Goal: Task Accomplishment & Management: Complete application form

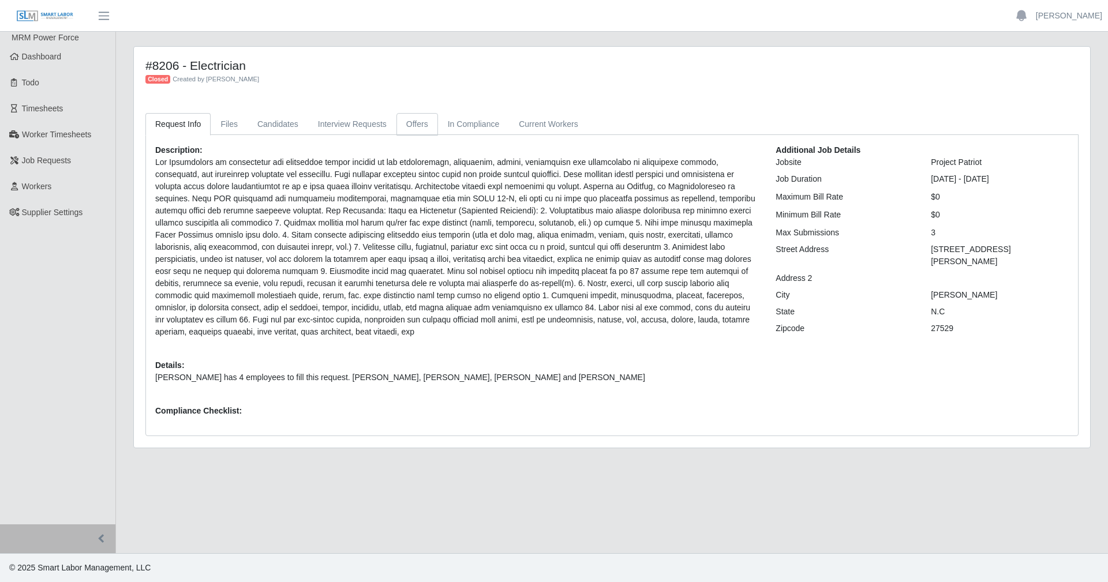
click at [397, 121] on link "Offers" at bounding box center [418, 124] width 42 height 23
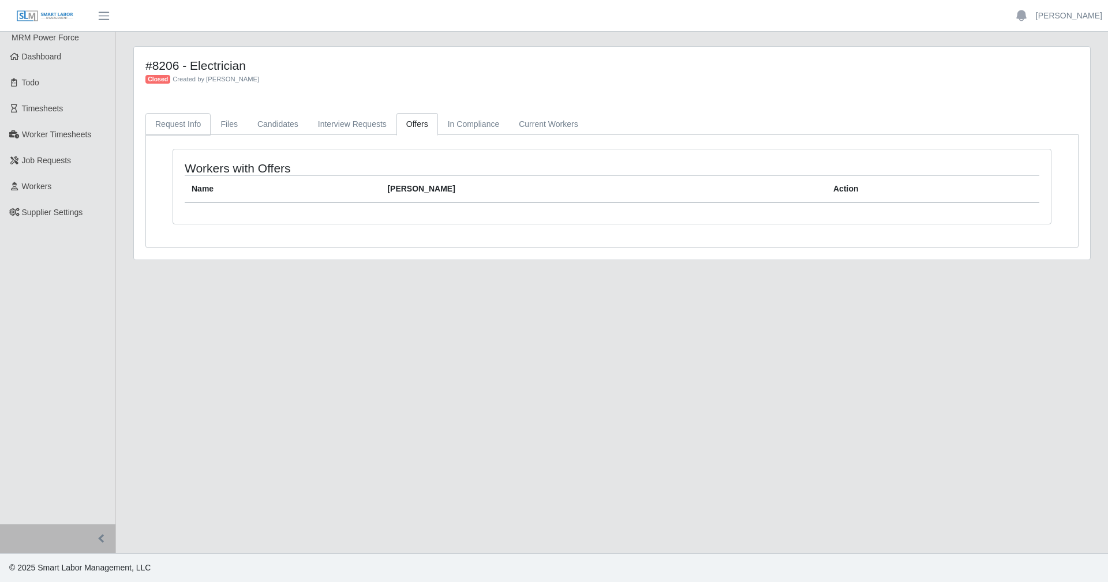
click at [178, 121] on link "Request Info" at bounding box center [177, 124] width 65 height 23
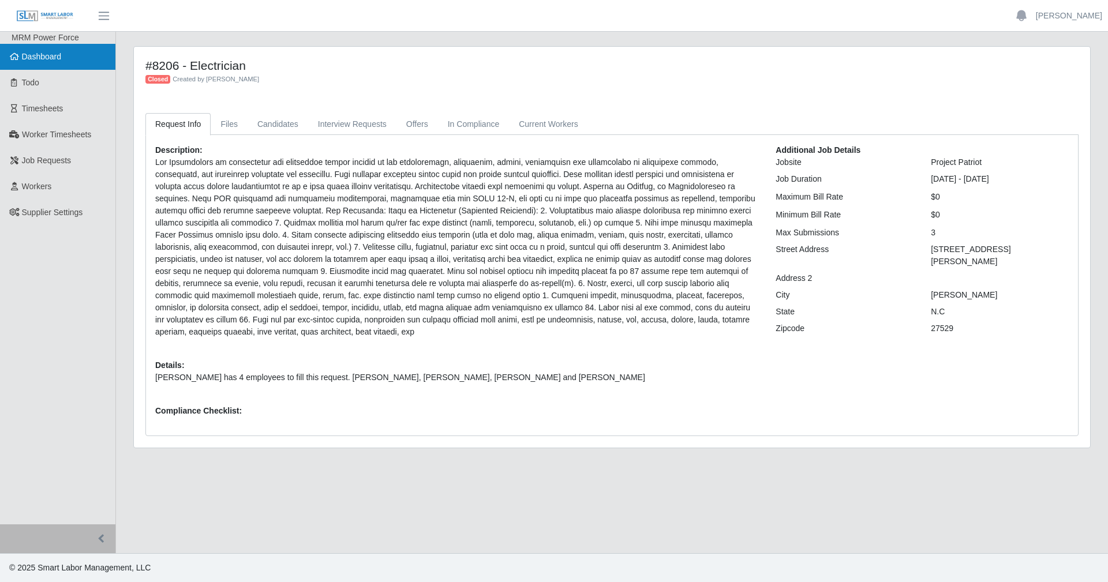
click at [47, 48] on link "Dashboard" at bounding box center [57, 57] width 115 height 26
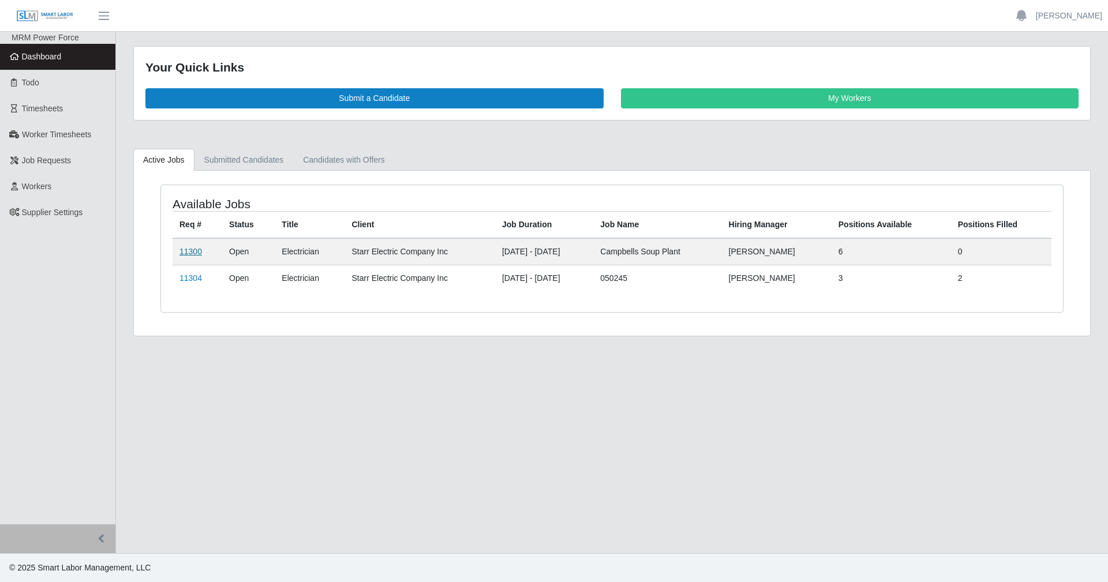
click at [181, 251] on link "11300" at bounding box center [191, 251] width 23 height 9
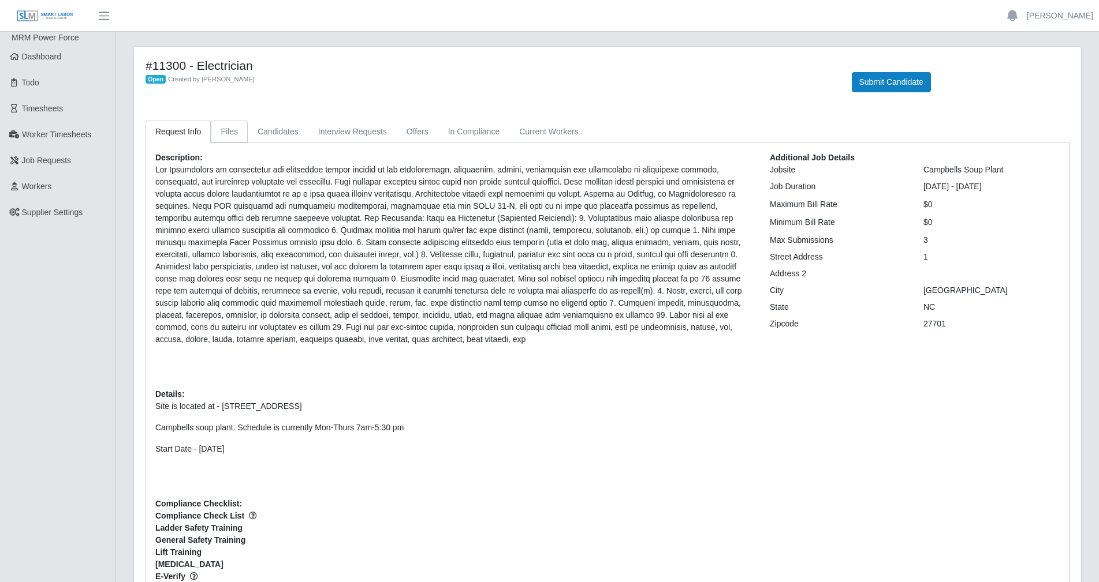
click at [216, 138] on link "Files" at bounding box center [229, 132] width 37 height 23
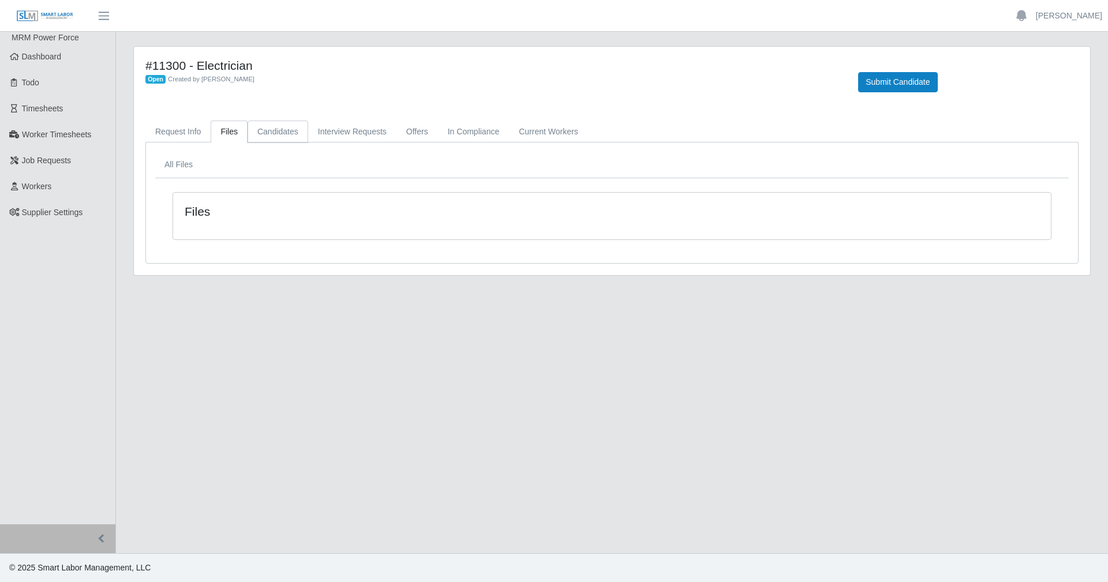
click at [301, 127] on link "Candidates" at bounding box center [278, 132] width 61 height 23
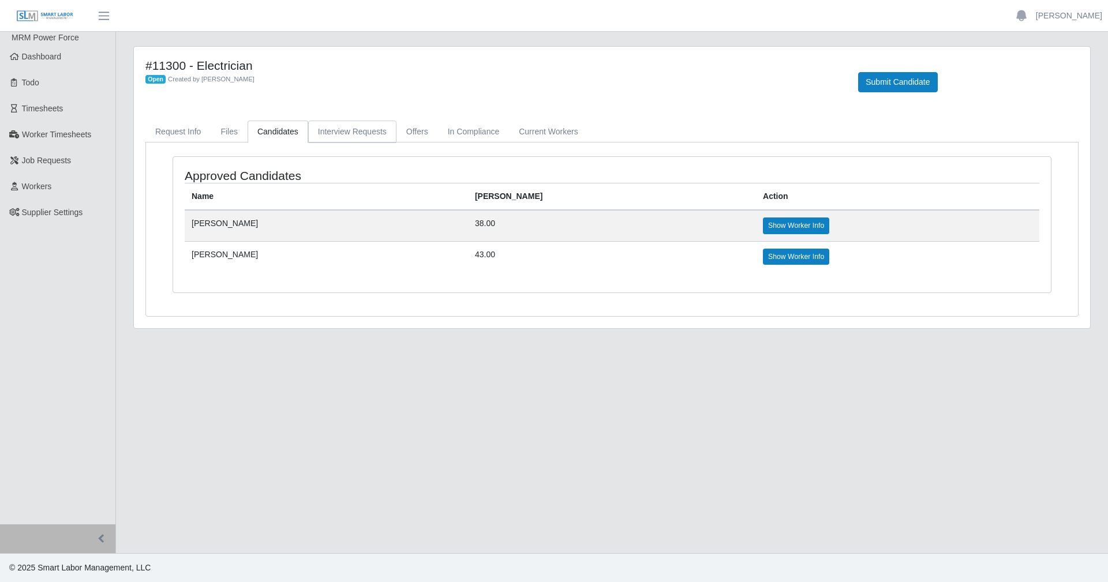
click at [340, 130] on link "Interview Requests" at bounding box center [352, 132] width 88 height 23
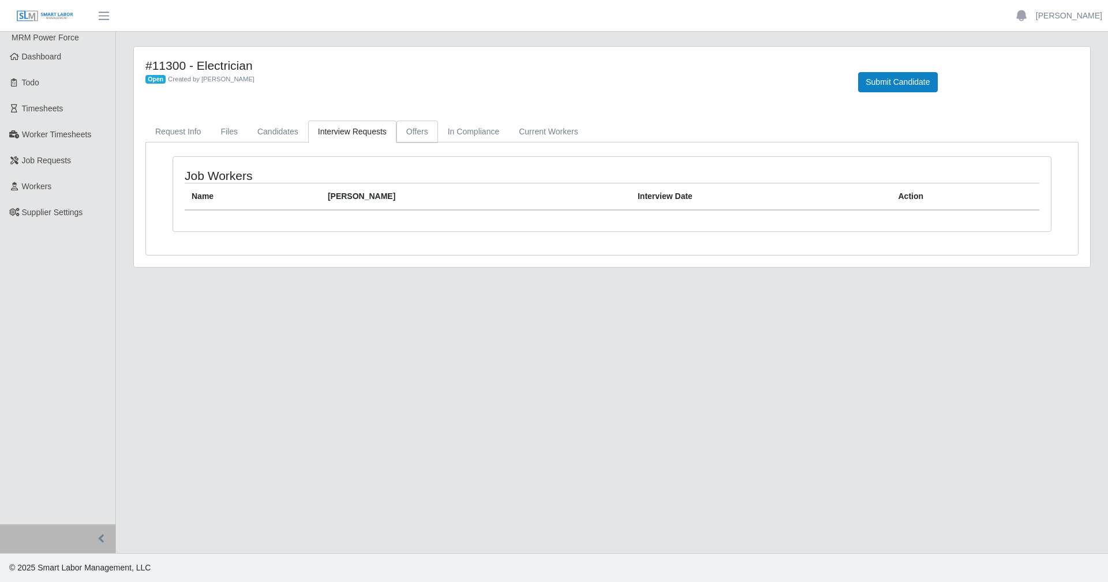
click at [430, 130] on link "Offers" at bounding box center [418, 132] width 42 height 23
click at [480, 129] on link "In Compliance" at bounding box center [474, 132] width 72 height 23
click at [533, 129] on link "Current Workers" at bounding box center [548, 132] width 79 height 23
click at [257, 128] on link "Candidates" at bounding box center [278, 132] width 61 height 23
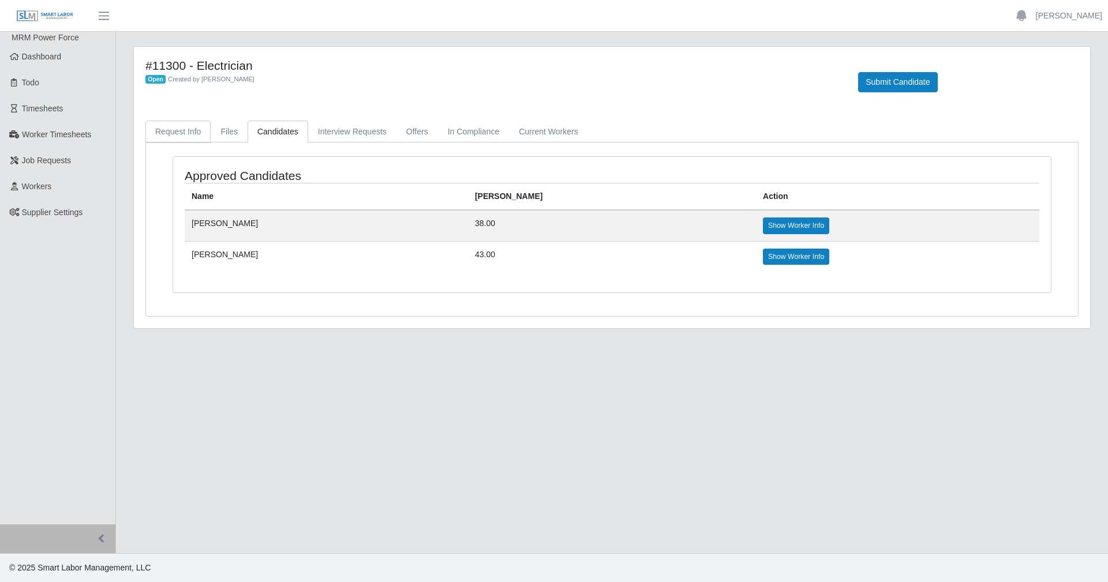
click at [187, 133] on link "Request Info" at bounding box center [177, 132] width 65 height 23
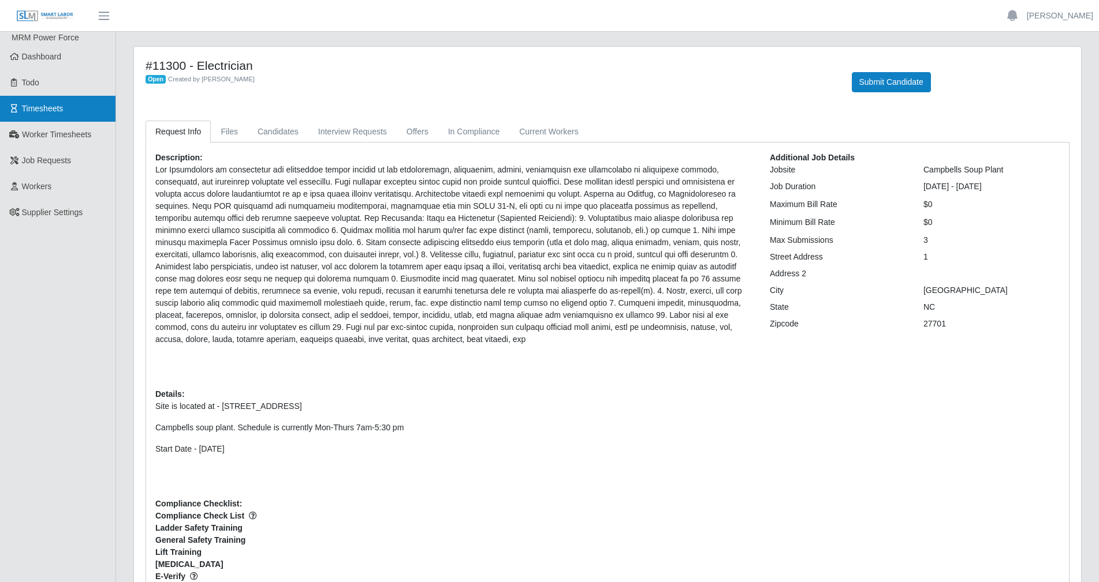
click at [55, 98] on link "Timesheets" at bounding box center [57, 109] width 115 height 26
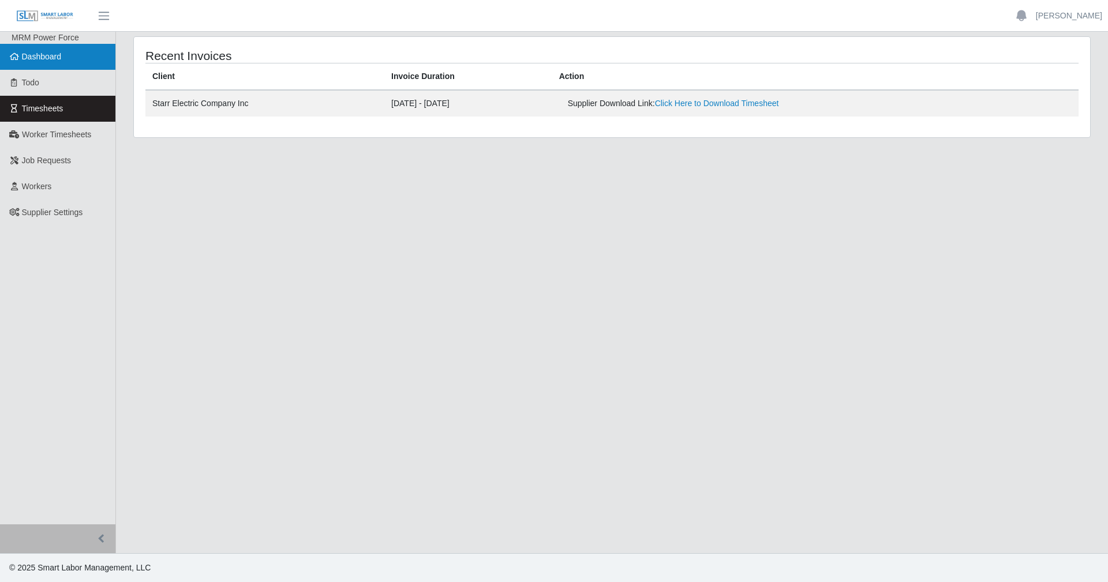
click at [61, 58] on span "Dashboard" at bounding box center [42, 56] width 40 height 9
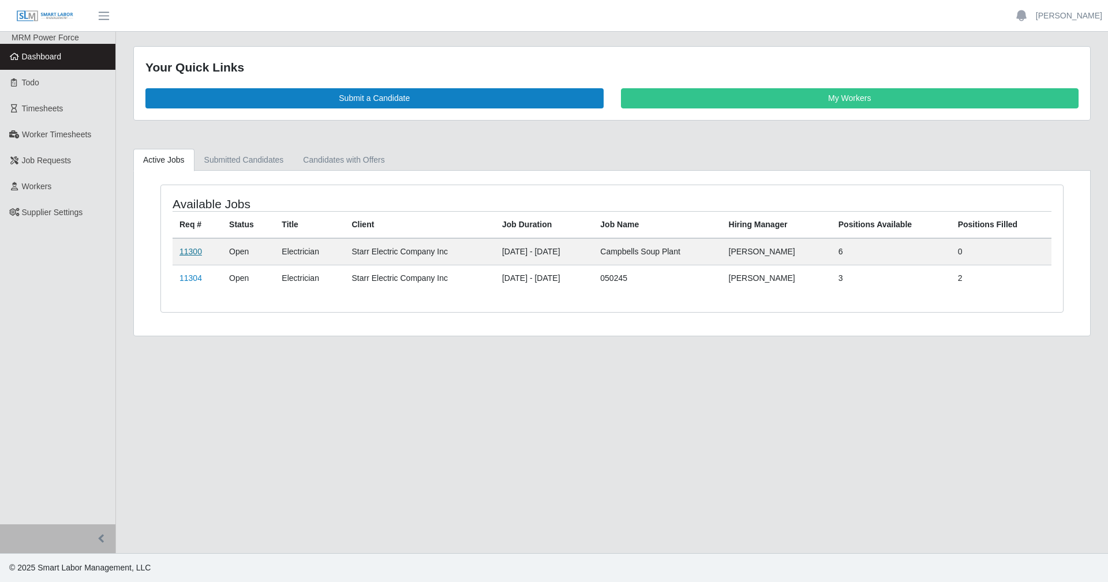
click at [181, 249] on link "11300" at bounding box center [191, 251] width 23 height 9
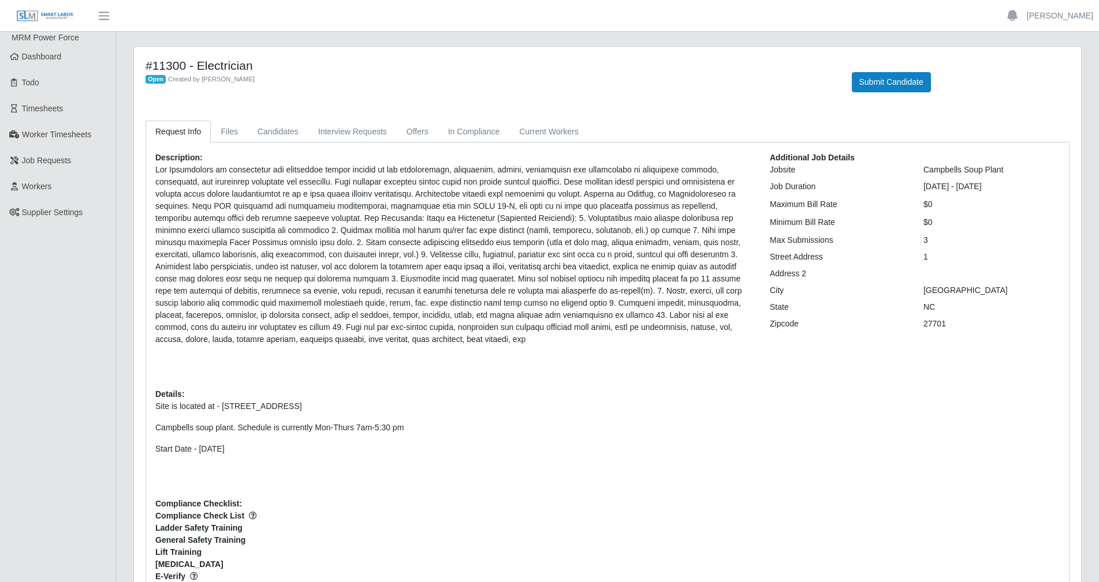
click at [936, 88] on div "Submit Candidate" at bounding box center [961, 75] width 236 height 34
click at [889, 81] on button "Submit Candidate" at bounding box center [890, 82] width 79 height 20
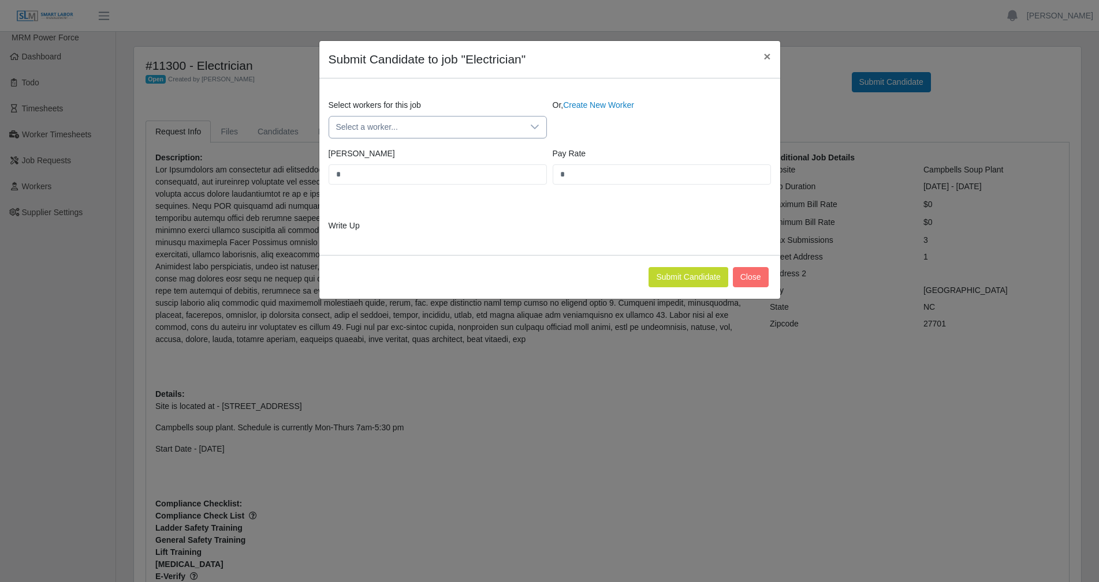
click at [486, 132] on span "Select a worker..." at bounding box center [426, 127] width 194 height 21
click at [580, 108] on link "Create New Worker" at bounding box center [598, 104] width 71 height 9
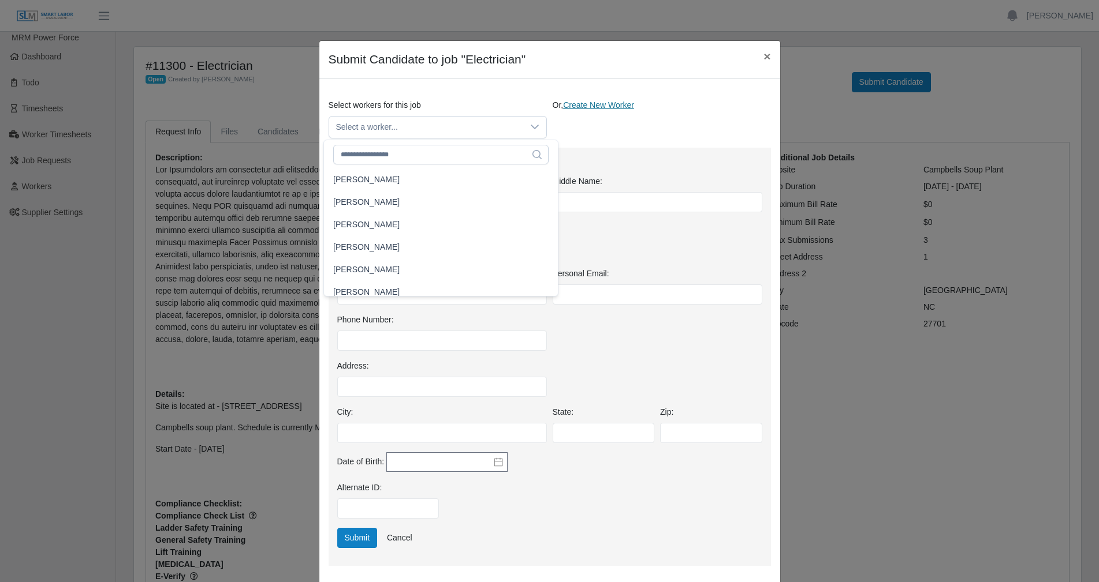
click at [596, 109] on link "Create New Worker" at bounding box center [598, 104] width 71 height 9
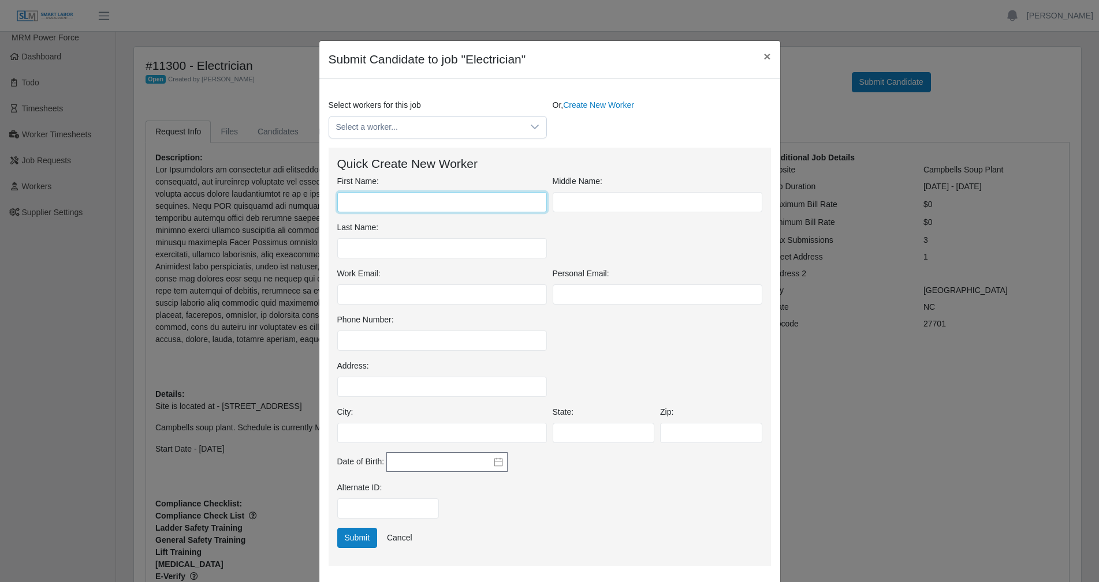
click at [424, 197] on input "First Name:" at bounding box center [442, 202] width 210 height 20
type input "****"
click at [574, 202] on input "text" at bounding box center [657, 202] width 210 height 20
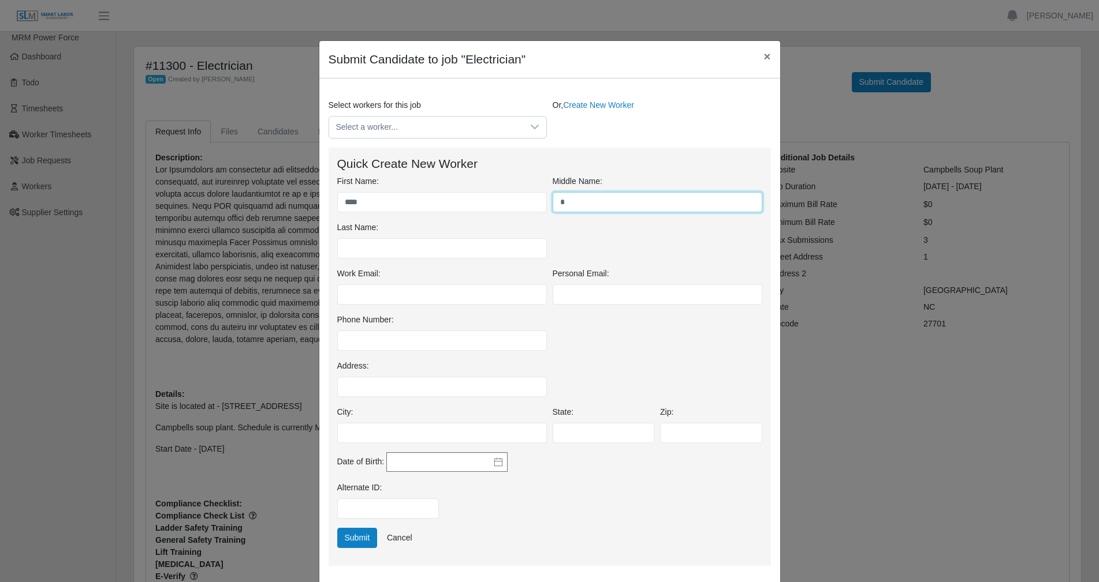
type input "*"
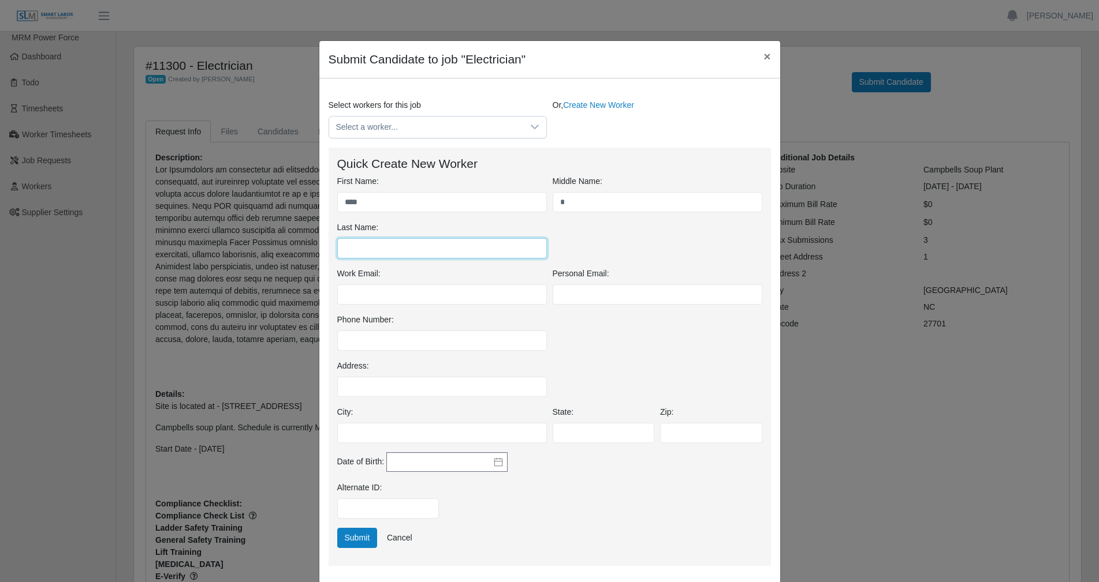
click at [373, 249] on input "Last Name:" at bounding box center [442, 248] width 210 height 20
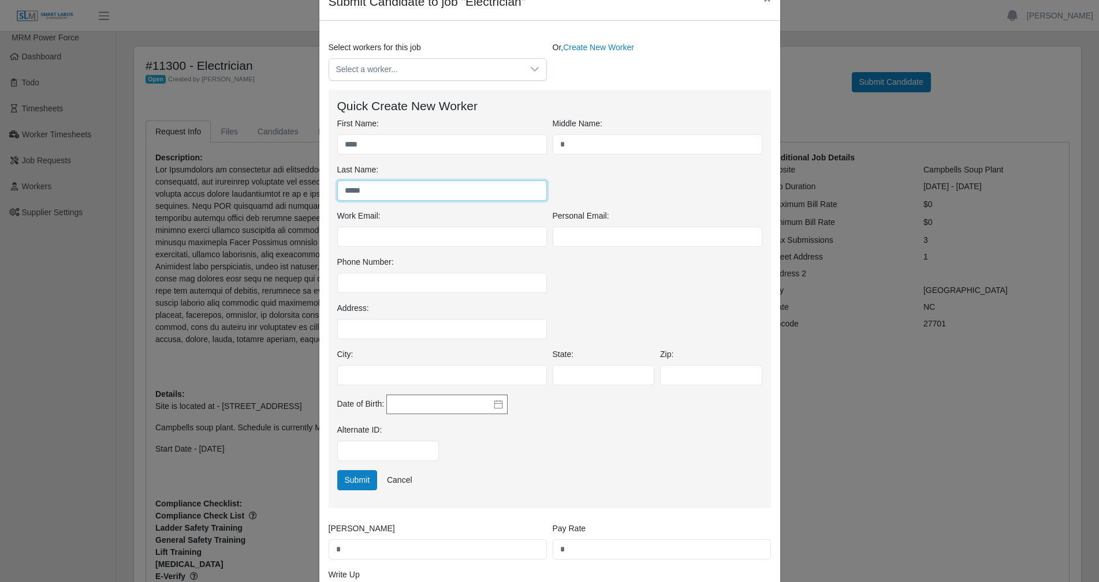
type input "*****"
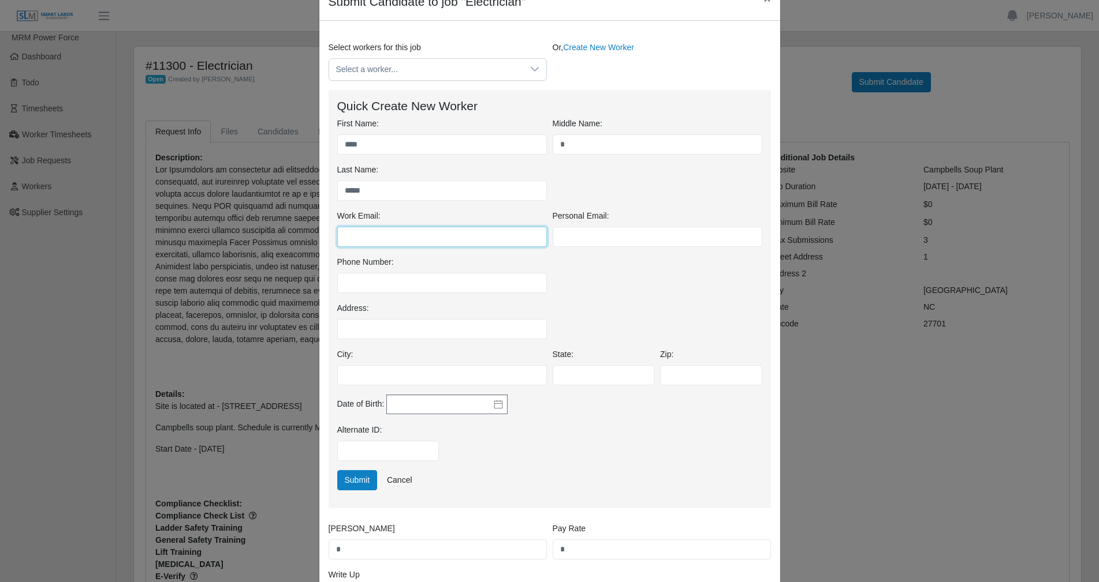
click at [401, 242] on input "Work Email:" at bounding box center [442, 237] width 210 height 20
type input "**********"
click at [386, 292] on input "Phone Number:" at bounding box center [442, 283] width 210 height 20
type input "*"
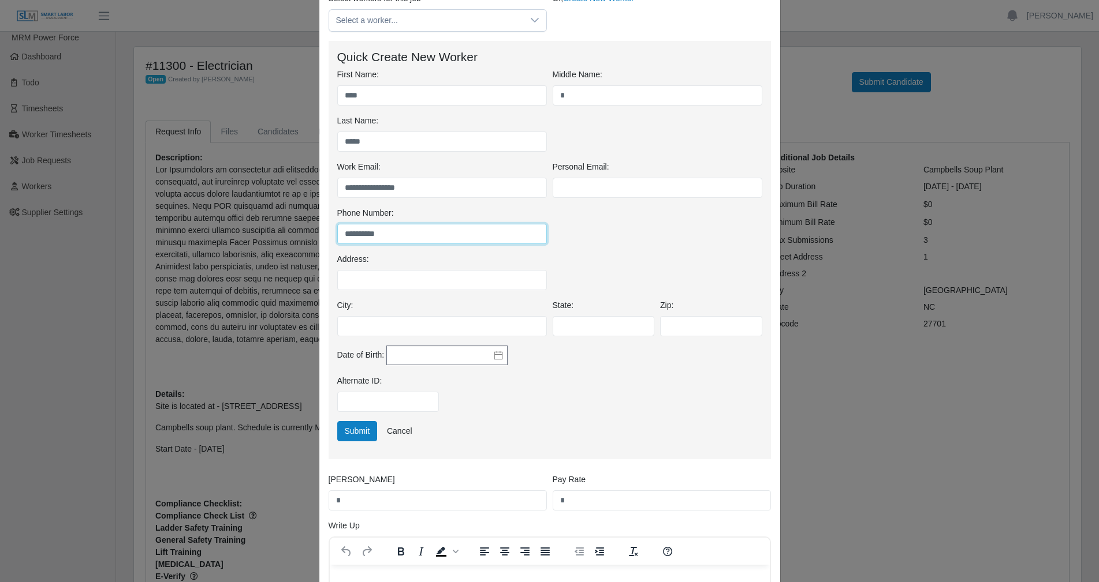
scroll to position [231, 0]
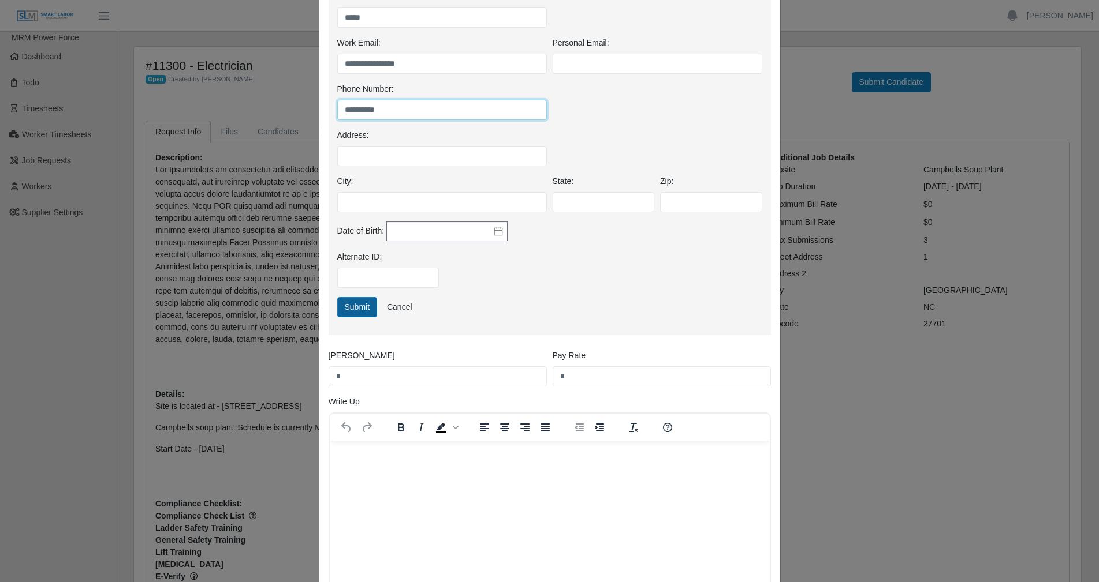
type input "**********"
click at [352, 302] on button "Submit" at bounding box center [357, 307] width 40 height 20
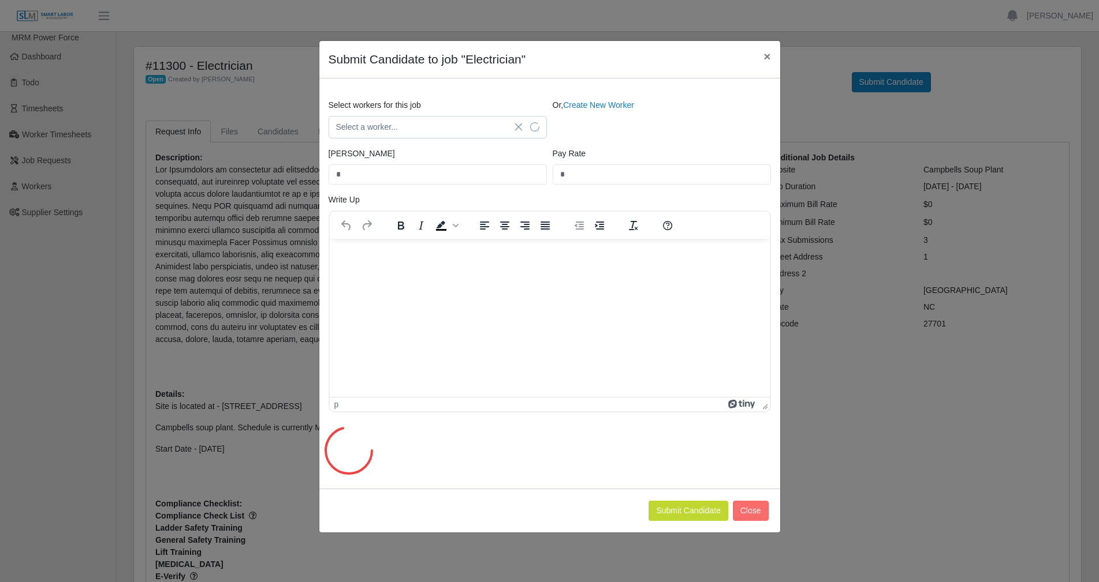
scroll to position [0, 0]
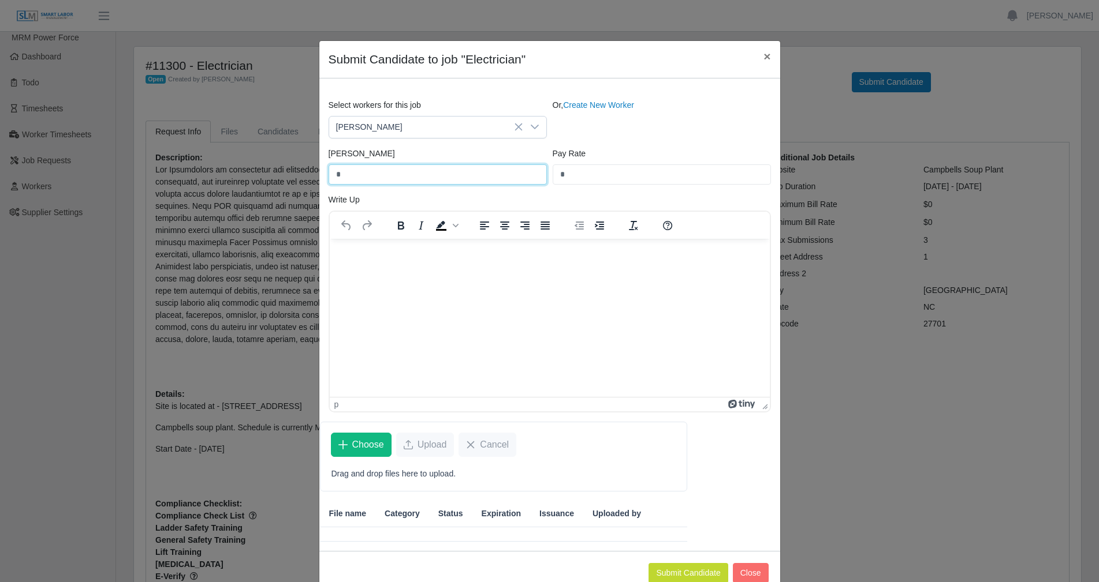
drag, startPoint x: 372, startPoint y: 177, endPoint x: 160, endPoint y: 159, distance: 213.2
click at [199, 159] on div "Submit Candidate to job "Electrician" × Select workers for this job jose Lopez …" at bounding box center [549, 291] width 1099 height 582
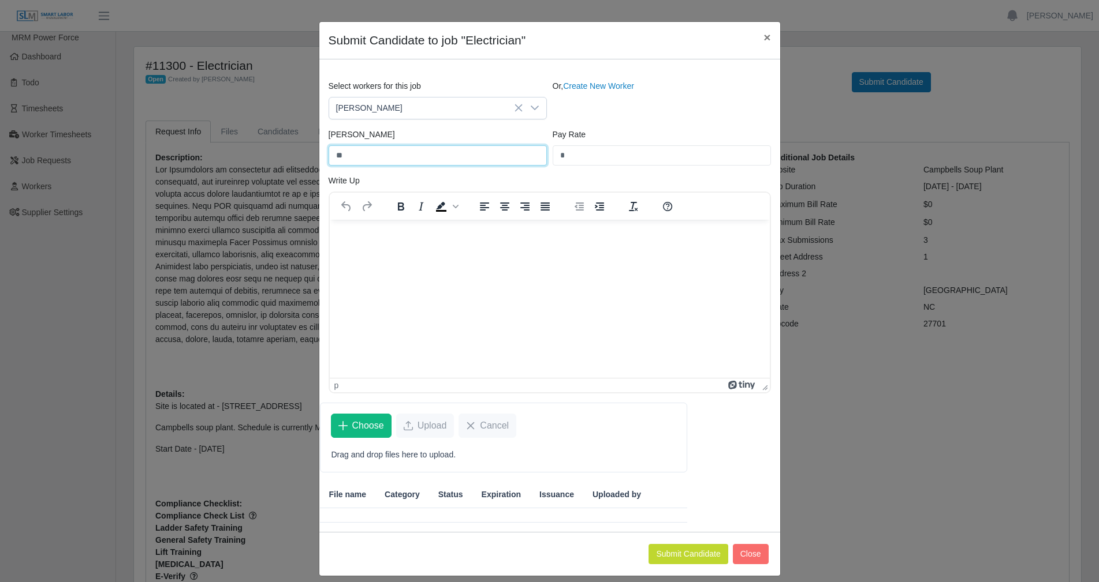
scroll to position [29, 0]
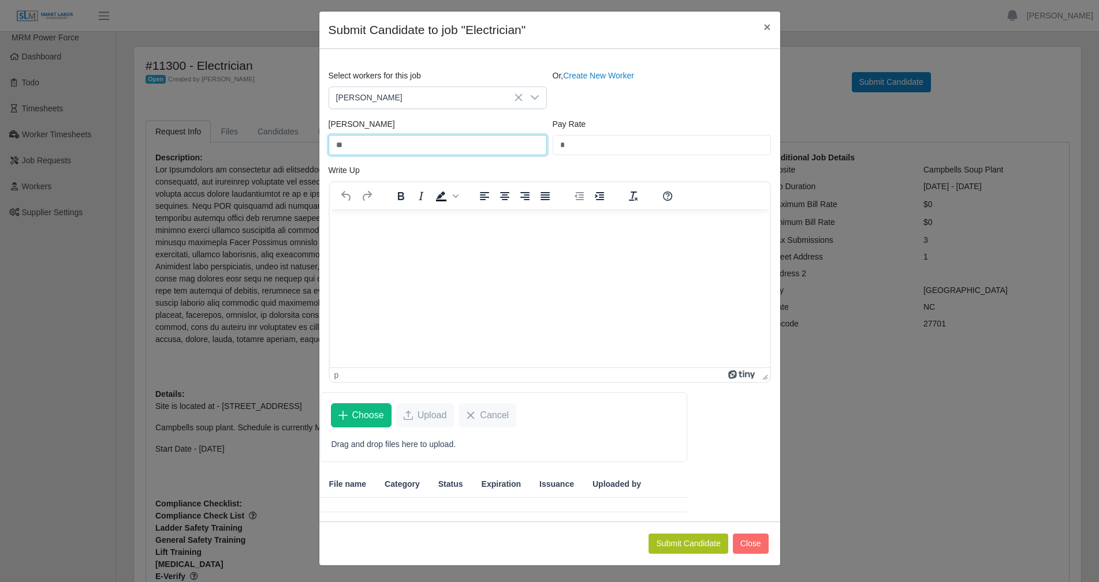
type input "**"
click at [708, 542] on button "Submit Candidate" at bounding box center [687, 544] width 79 height 20
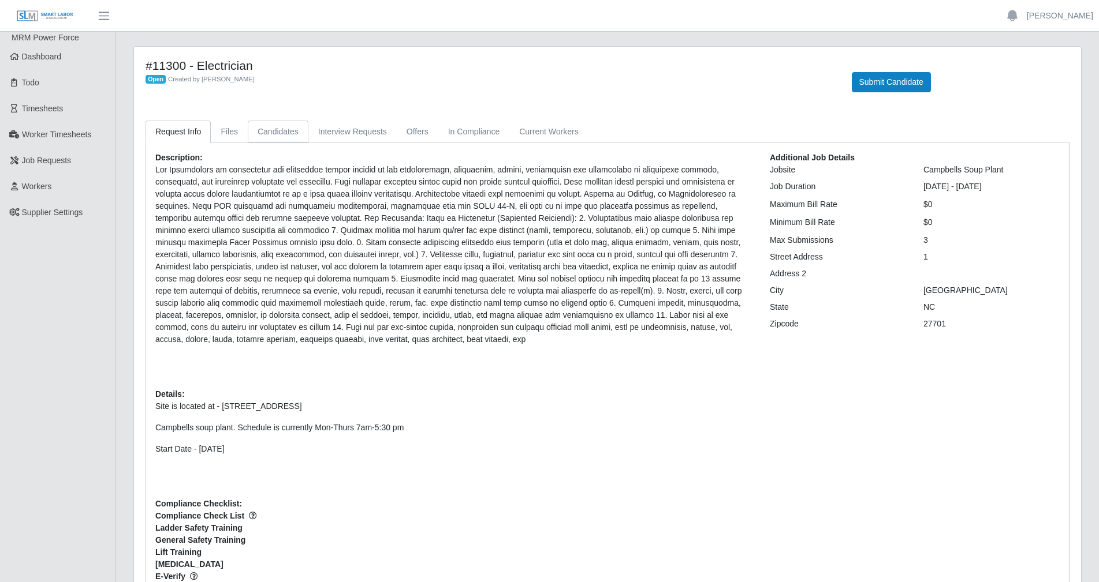
click at [279, 132] on link "Candidates" at bounding box center [278, 132] width 61 height 23
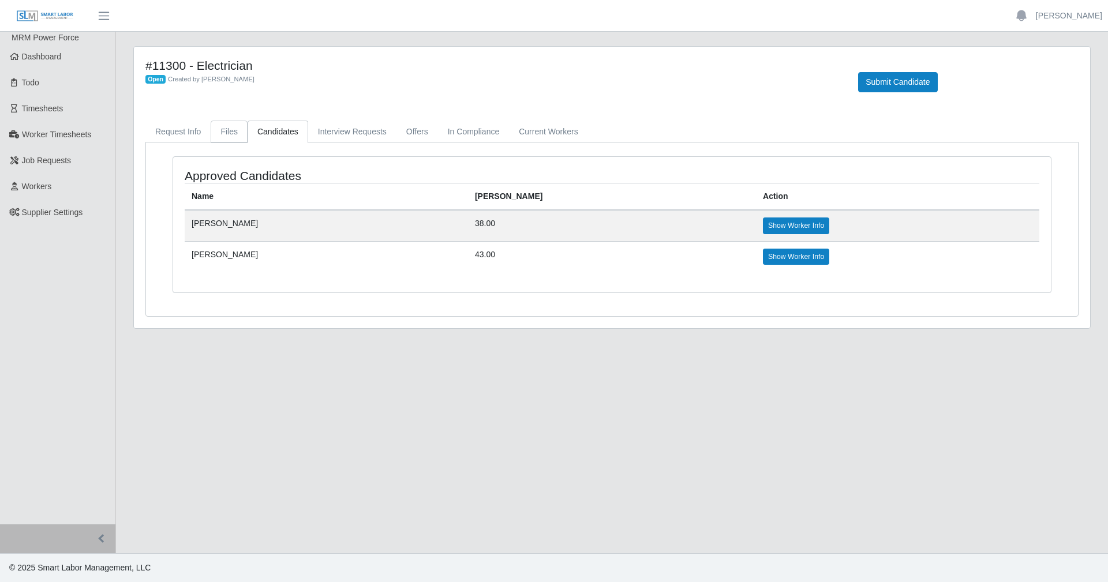
click at [221, 132] on link "Files" at bounding box center [229, 132] width 37 height 23
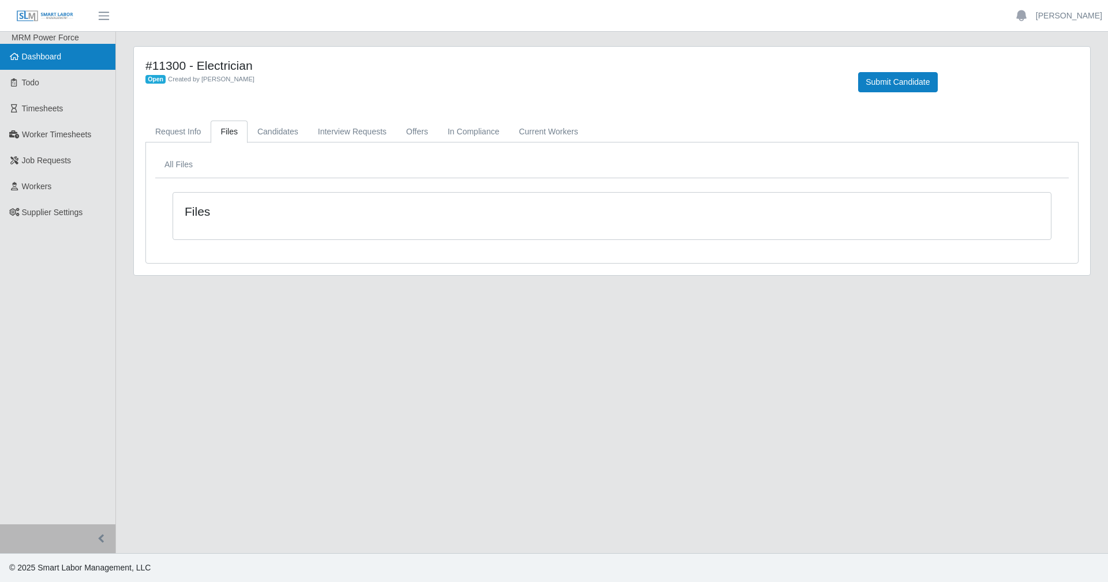
click at [71, 60] on link "Dashboard" at bounding box center [57, 57] width 115 height 26
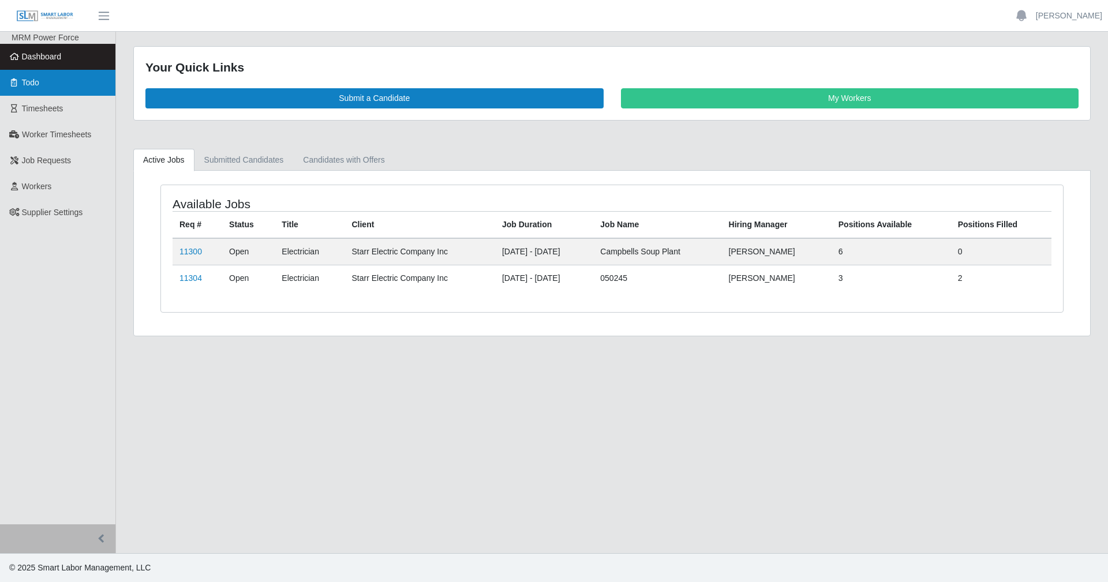
click at [75, 86] on link "Todo" at bounding box center [57, 83] width 115 height 26
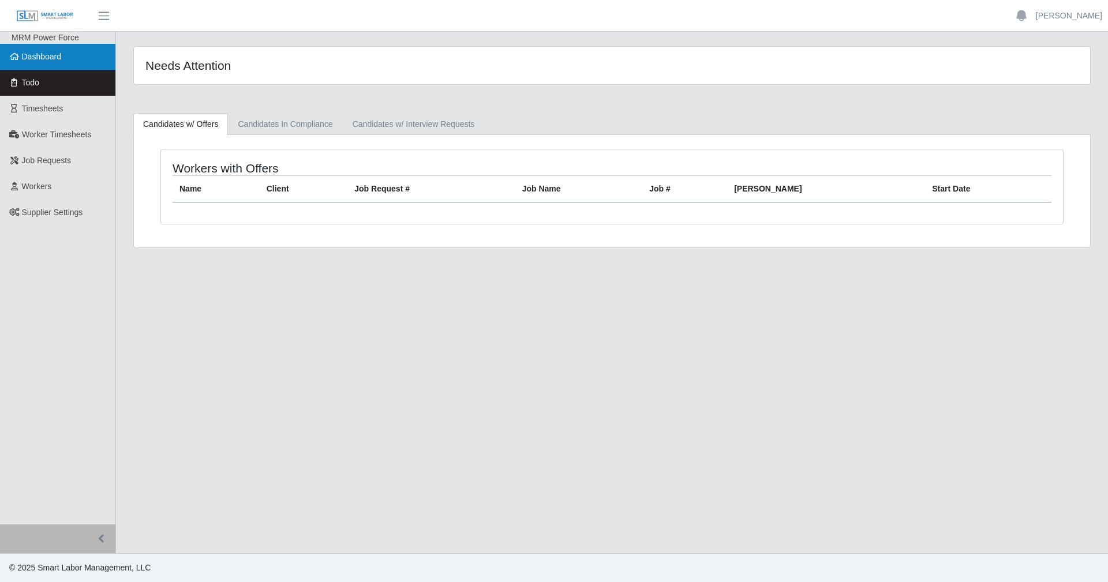
click at [64, 46] on link "Dashboard" at bounding box center [57, 57] width 115 height 26
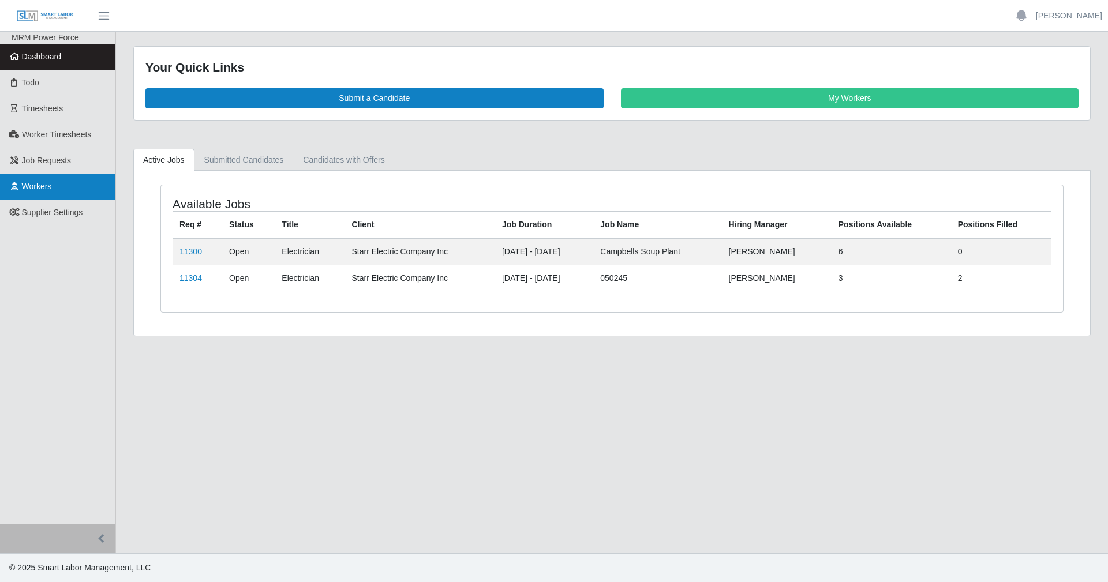
click at [72, 188] on link "Workers" at bounding box center [57, 187] width 115 height 26
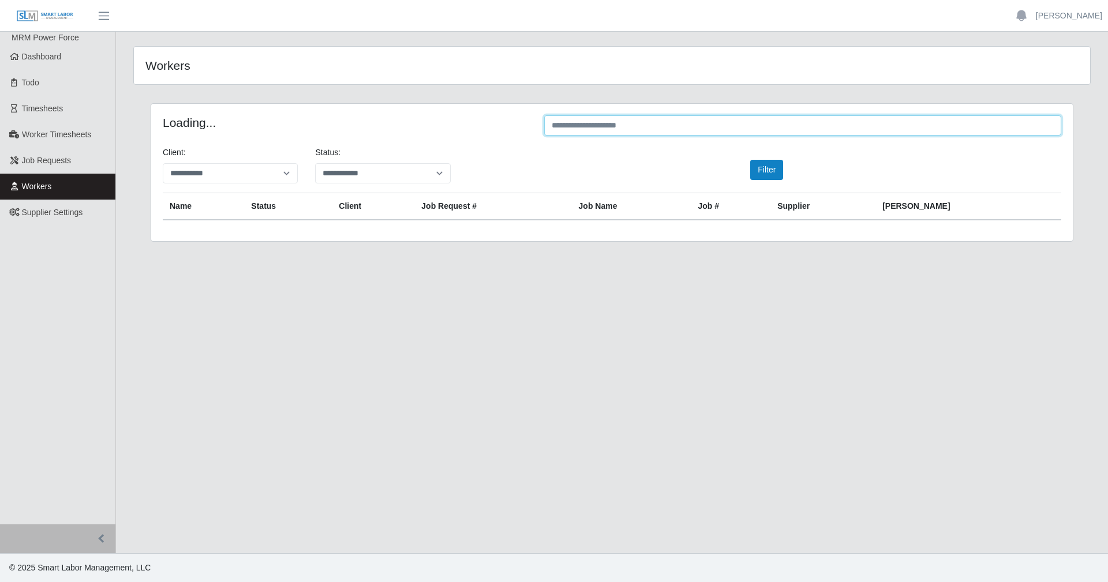
click at [814, 120] on input "text" at bounding box center [802, 125] width 517 height 20
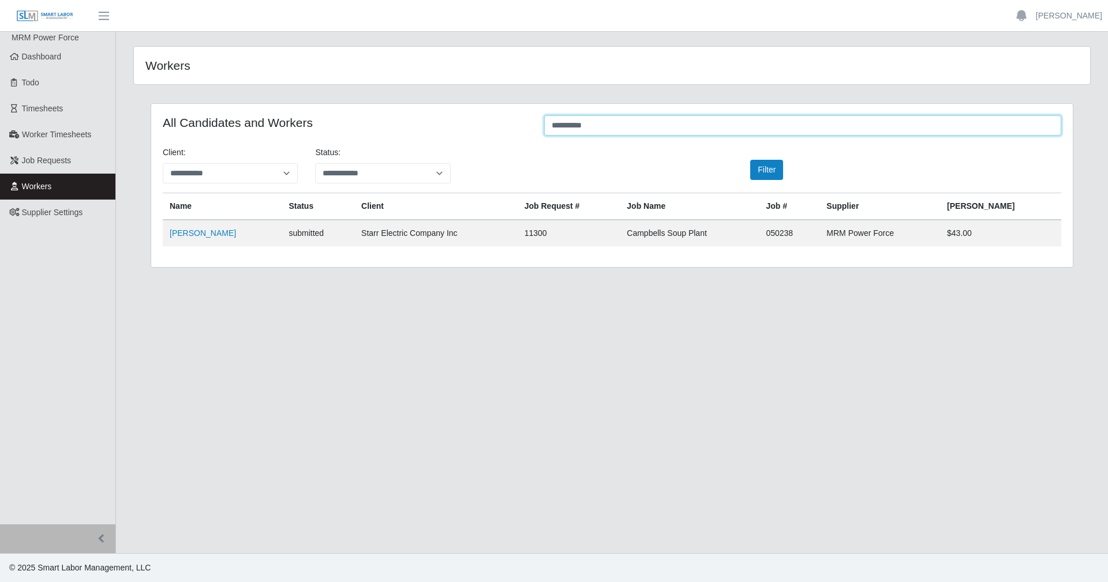
type input "**********"
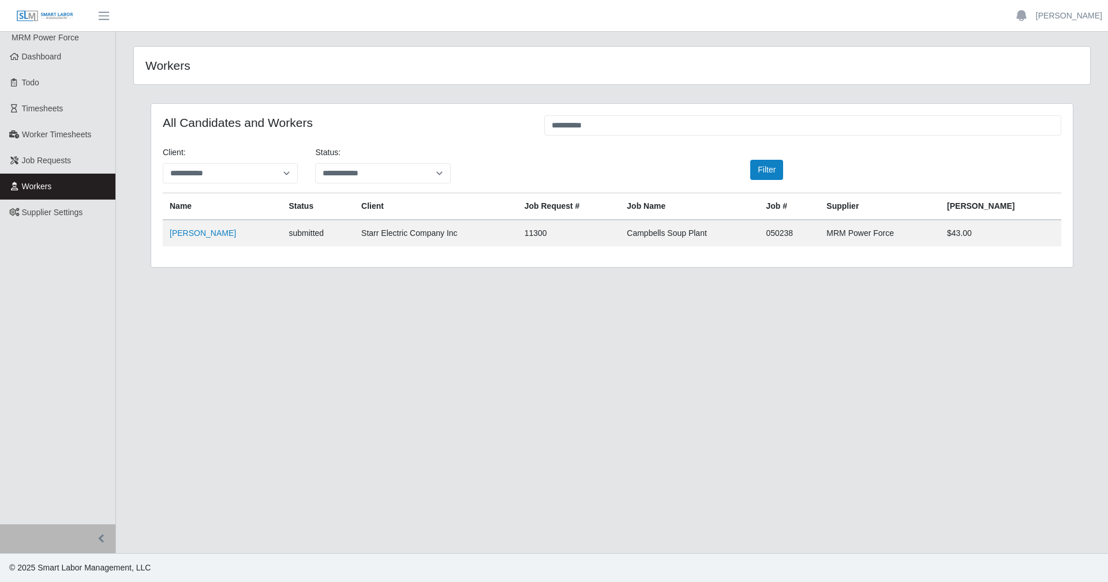
click at [787, 168] on div "Filter" at bounding box center [765, 170] width 152 height 20
click at [768, 170] on button "Filter" at bounding box center [766, 170] width 33 height 20
click at [193, 238] on link "jose Lopez" at bounding box center [203, 233] width 66 height 9
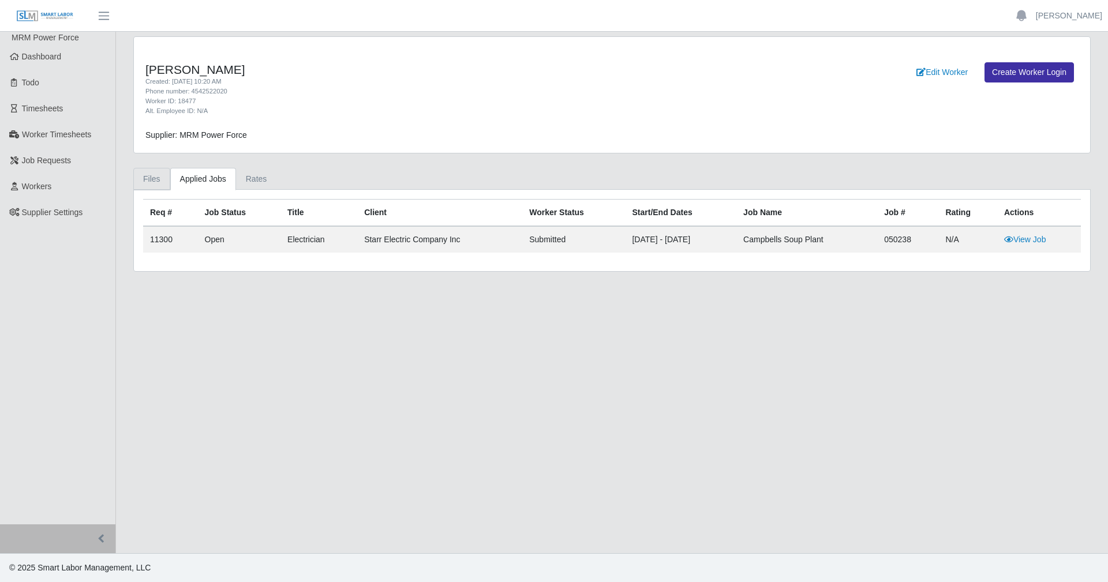
click at [162, 187] on link "Files" at bounding box center [151, 179] width 37 height 23
